Goal: Task Accomplishment & Management: Use online tool/utility

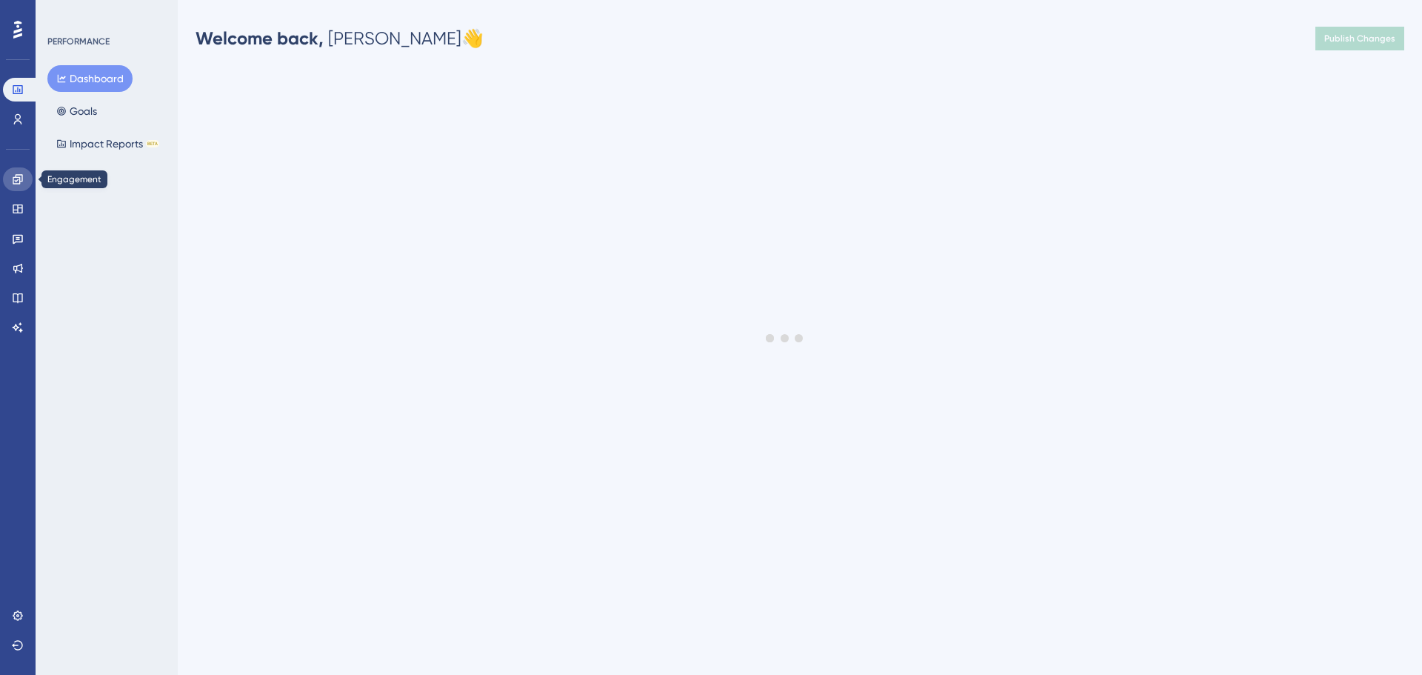
click at [19, 180] on icon at bounding box center [18, 179] width 12 height 12
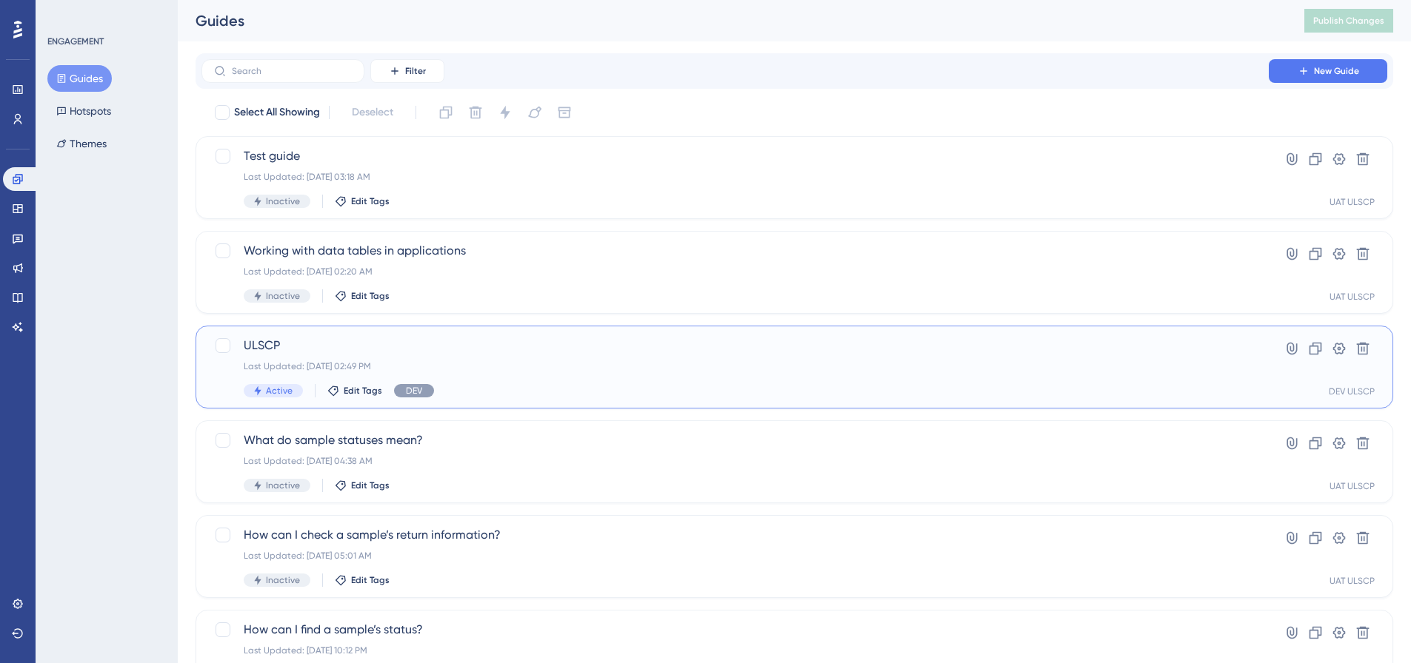
click at [379, 331] on div "ULSCP Last Updated: [DATE] 02:49 PM Active Edit Tags DEV Hyperlink Clone Settin…" at bounding box center [793, 367] width 1197 height 83
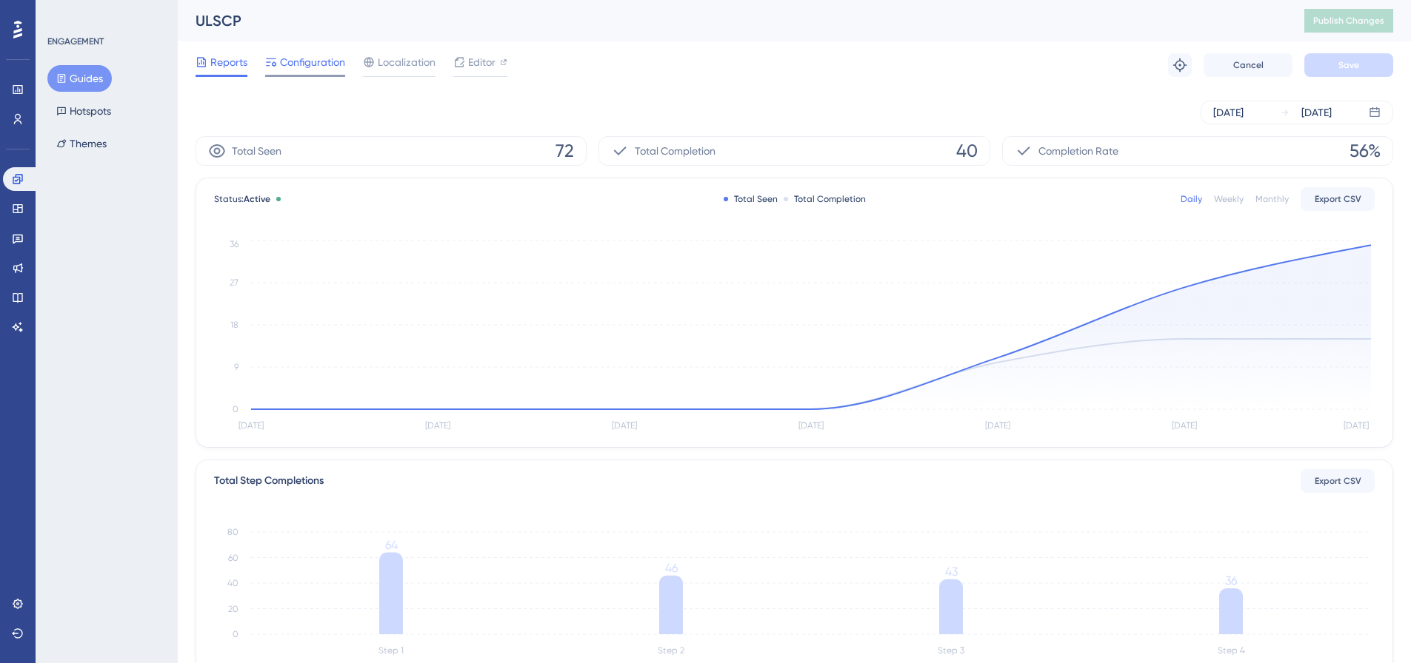
click at [321, 67] on span "Configuration" at bounding box center [312, 62] width 65 height 18
